Goal: Transaction & Acquisition: Download file/media

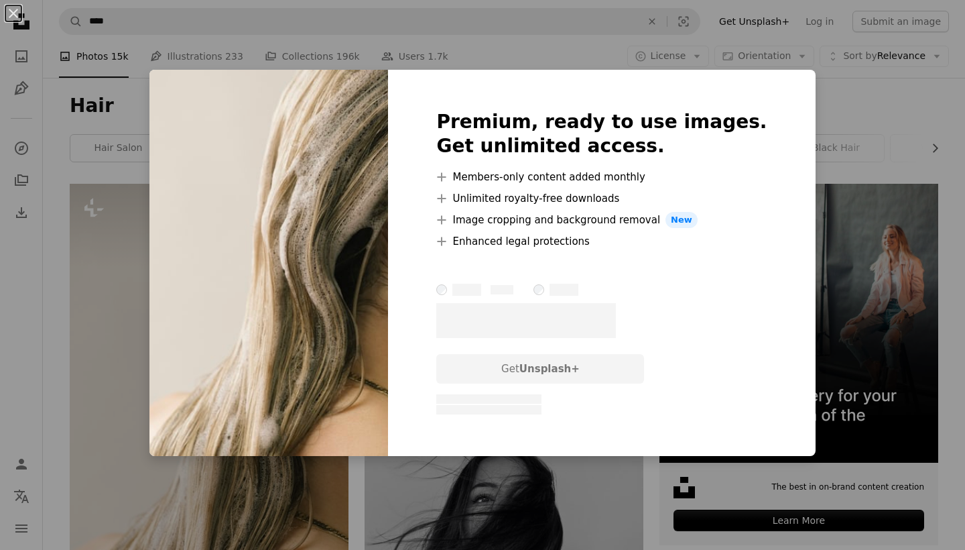
scroll to position [81, 0]
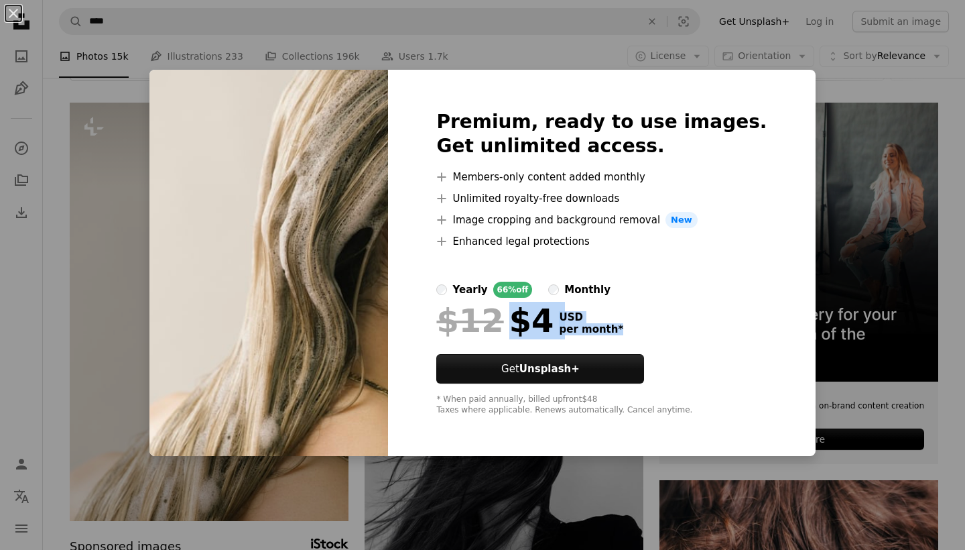
drag, startPoint x: 639, startPoint y: 332, endPoint x: 518, endPoint y: 324, distance: 120.9
click at [518, 324] on div "$12 $4 USD per month *" at bounding box center [601, 320] width 330 height 35
click at [651, 294] on div "yearly 66% off monthly" at bounding box center [601, 289] width 330 height 16
click at [588, 288] on label "monthly" at bounding box center [579, 289] width 62 height 16
drag, startPoint x: 620, startPoint y: 361, endPoint x: 564, endPoint y: 91, distance: 275.8
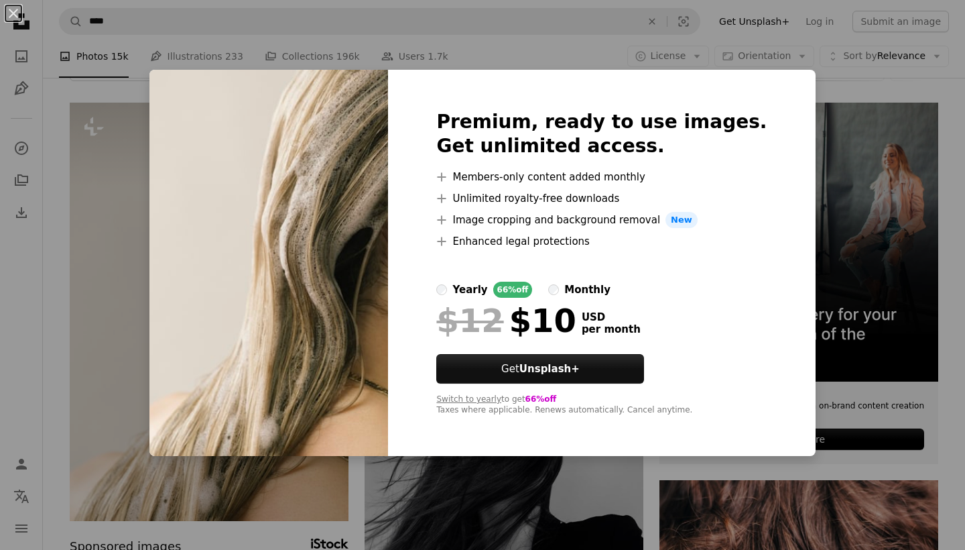
click at [580, 86] on div "Premium, ready to use images. Get unlimited access. A plus sign Members-only co…" at bounding box center [601, 263] width 427 height 386
click at [552, 78] on div "Premium, ready to use images. Get unlimited access. A plus sign Members-only co…" at bounding box center [601, 263] width 427 height 386
click at [16, 16] on button "An X shape" at bounding box center [13, 13] width 16 height 16
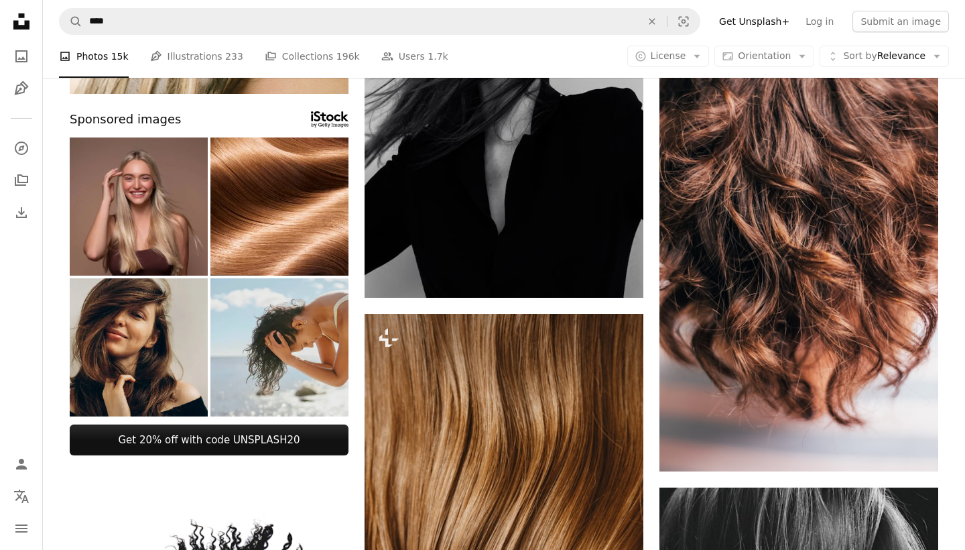
scroll to position [273, 0]
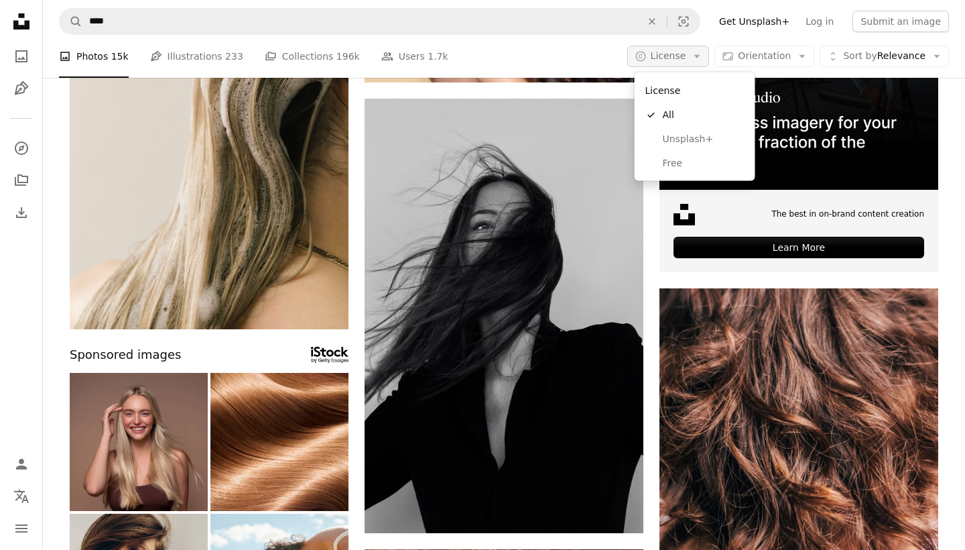
click at [680, 55] on span "License" at bounding box center [669, 55] width 36 height 11
click at [674, 153] on link "Free" at bounding box center [695, 163] width 110 height 24
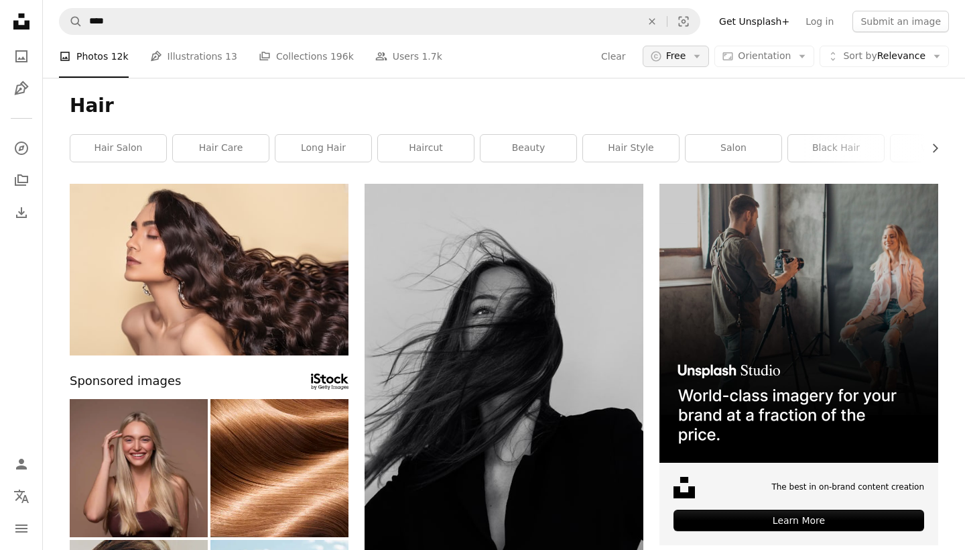
click at [682, 55] on span "Free" at bounding box center [676, 56] width 20 height 13
click at [681, 108] on link "All" at bounding box center [709, 115] width 110 height 24
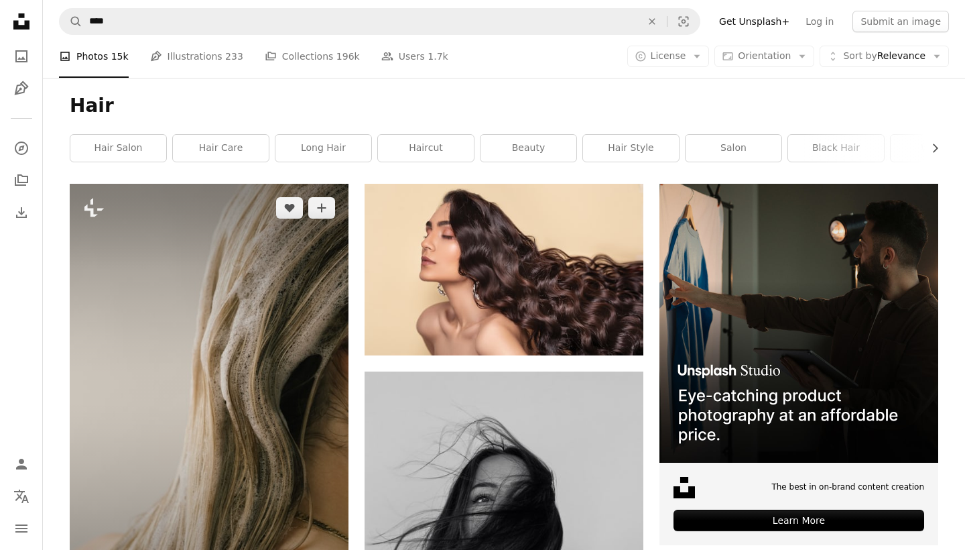
click at [236, 300] on img at bounding box center [209, 393] width 279 height 418
